Goal: Check status: Check status

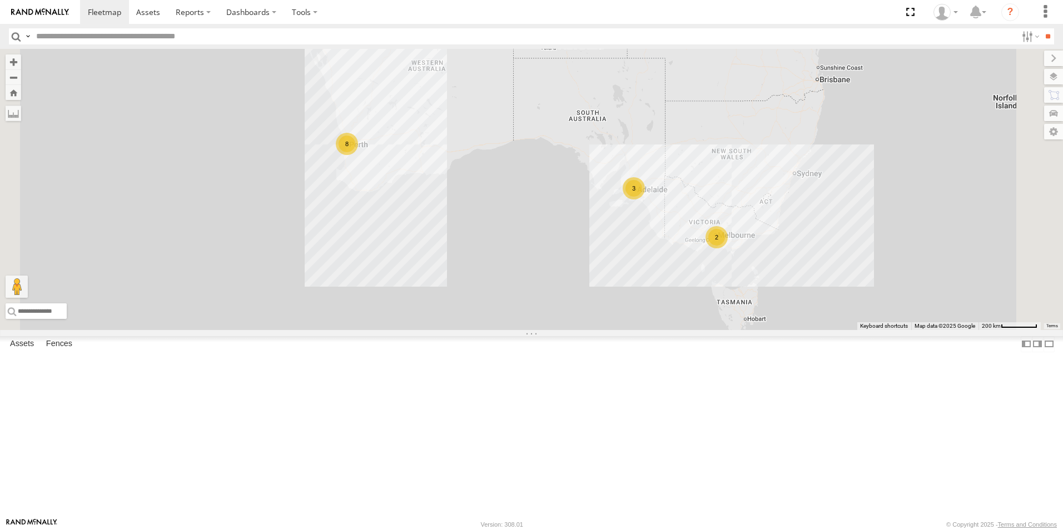
scroll to position [56, 0]
click at [0, 0] on link at bounding box center [0, 0] width 0 height 0
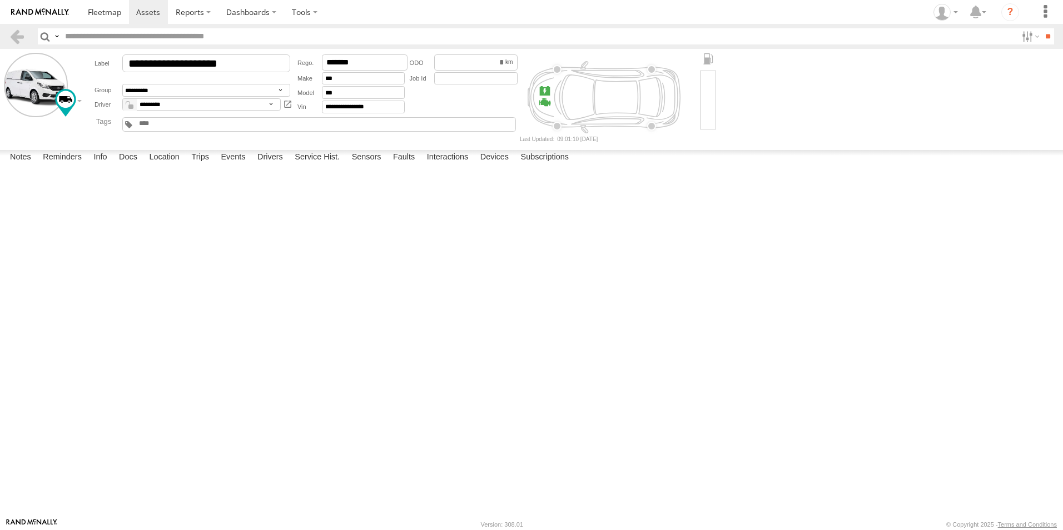
click at [200, 166] on label "Trips" at bounding box center [200, 158] width 29 height 16
click at [21, 41] on link at bounding box center [17, 36] width 16 height 16
